Goal: Navigation & Orientation: Find specific page/section

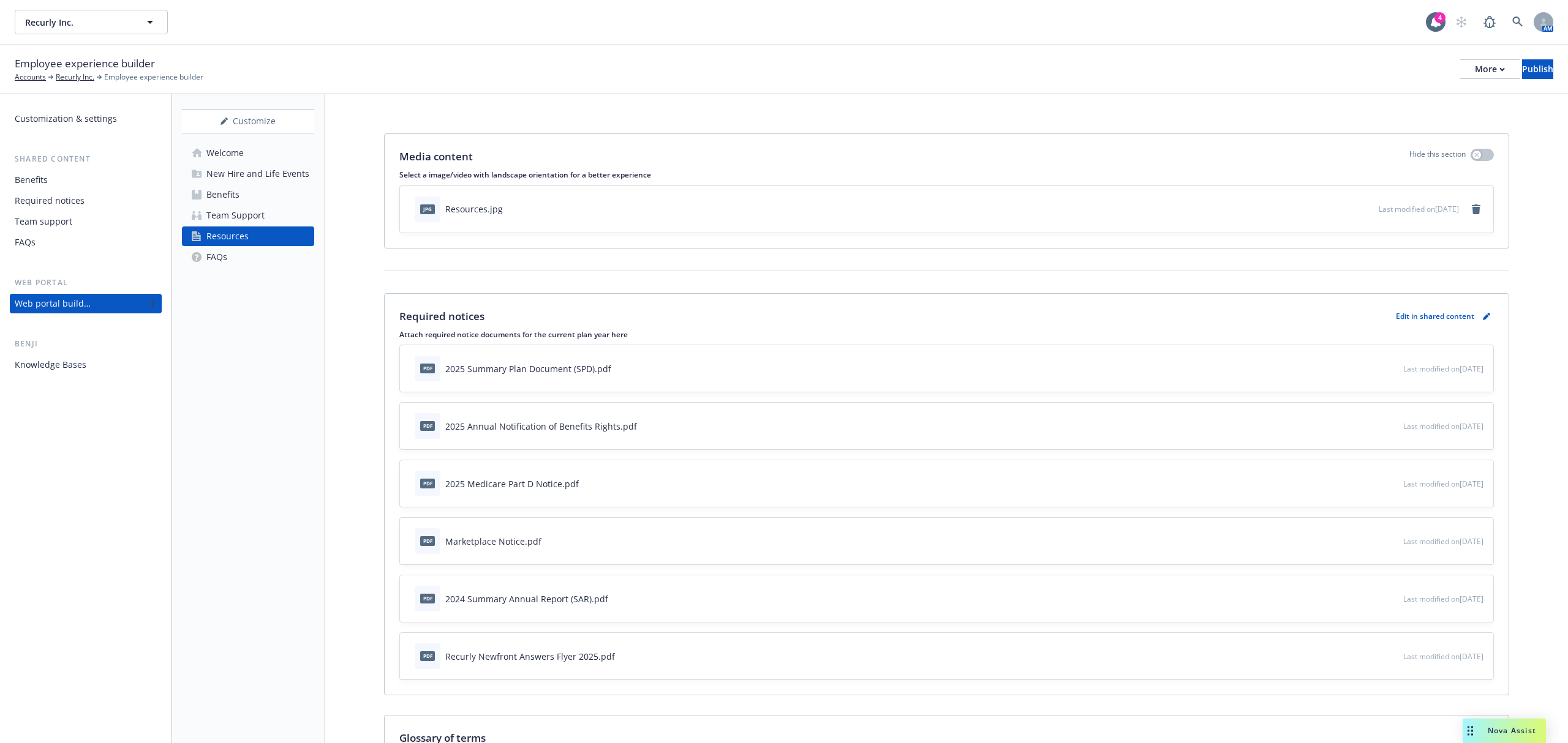
scroll to position [163, 0]
